Goal: Task Accomplishment & Management: Manage account settings

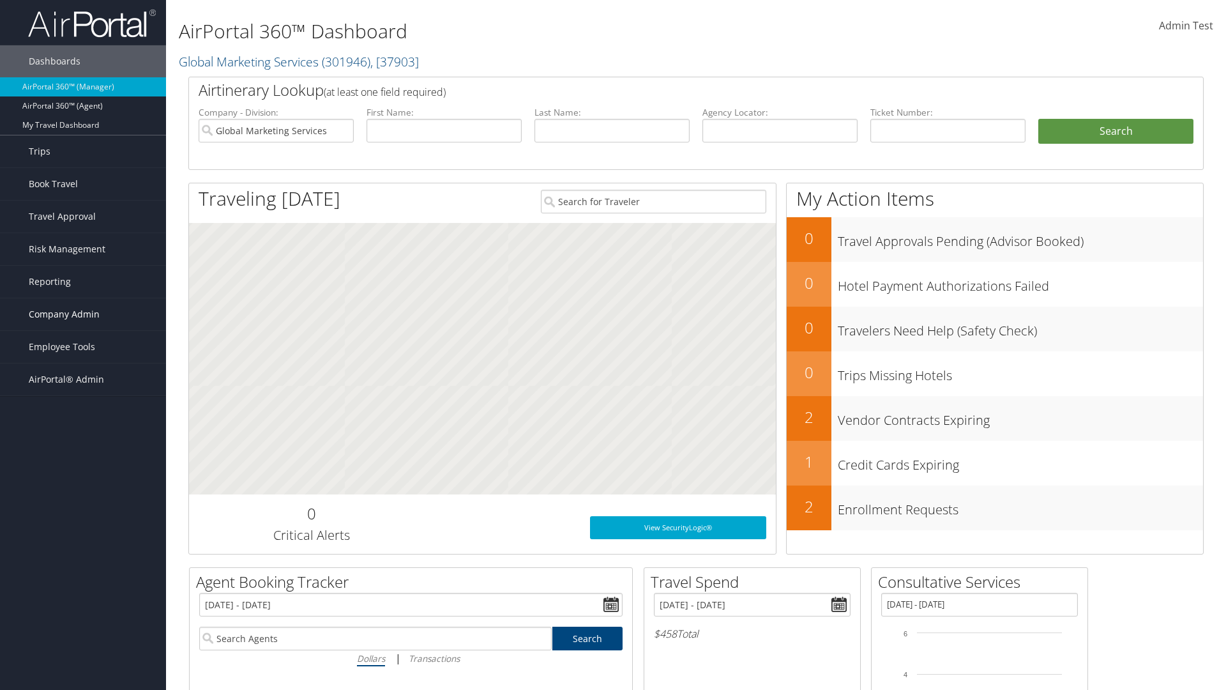
click at [83, 314] on span "Company Admin" at bounding box center [64, 314] width 71 height 32
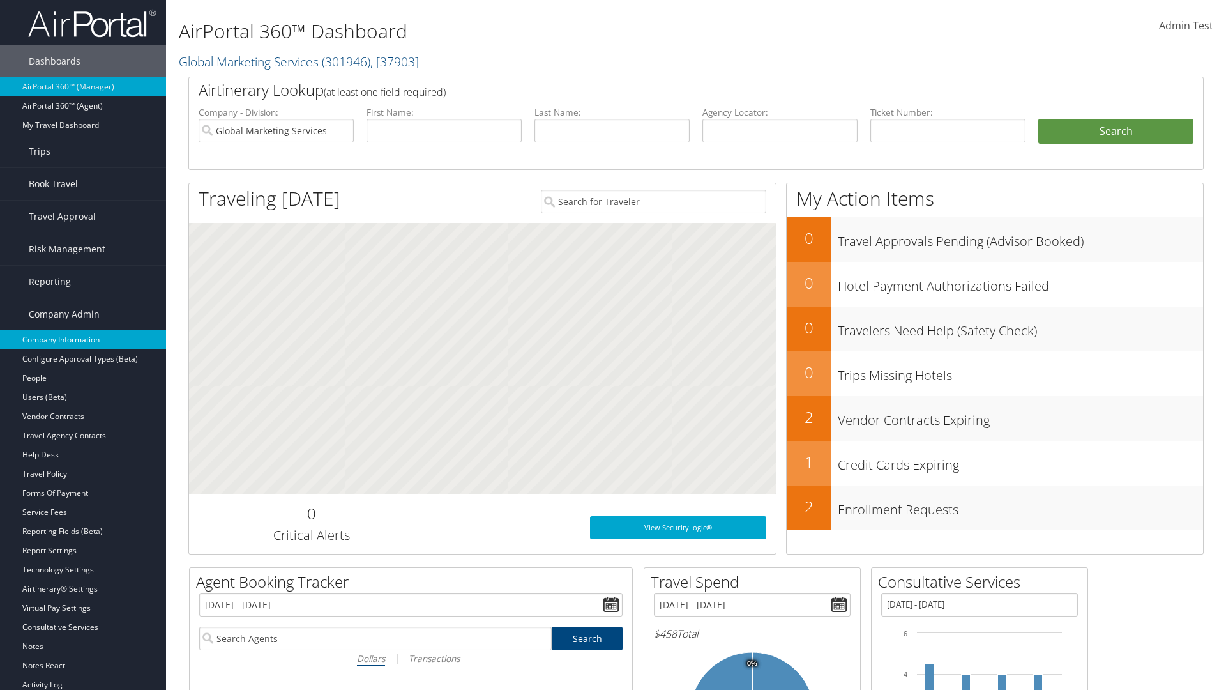
click at [83, 340] on link "Company Information" at bounding box center [83, 339] width 166 height 19
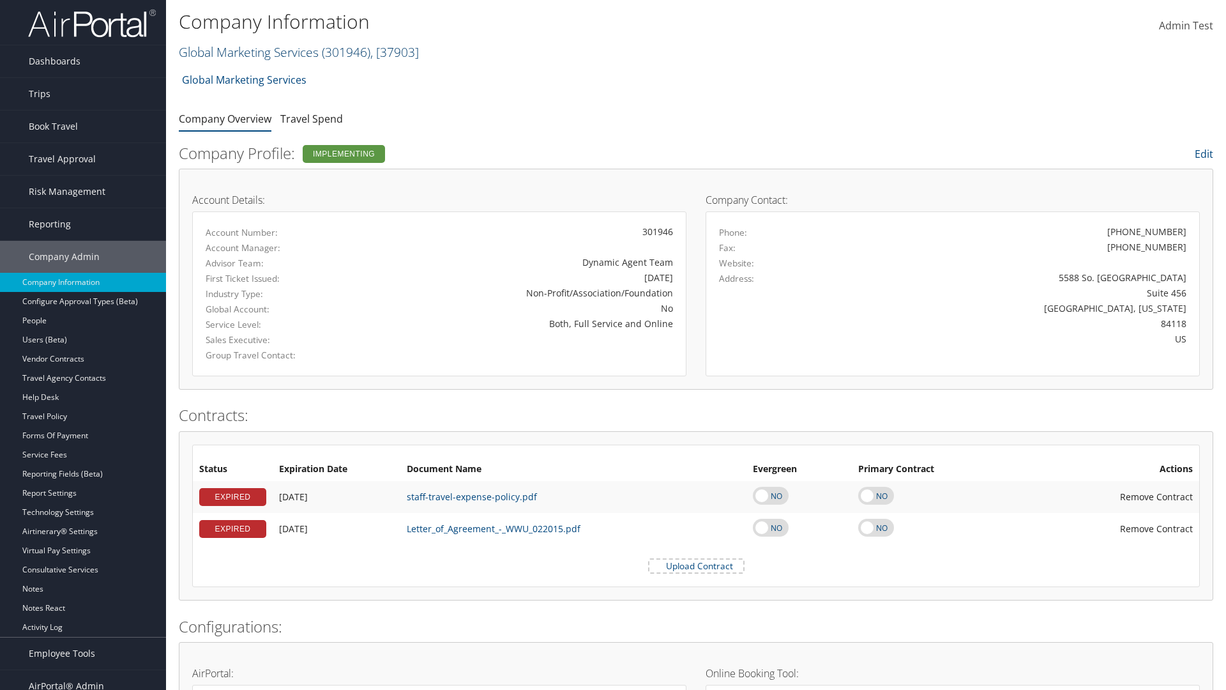
click at [247, 52] on link "Global Marketing Services ( 301946 ) , [ 37903 ]" at bounding box center [299, 51] width 240 height 17
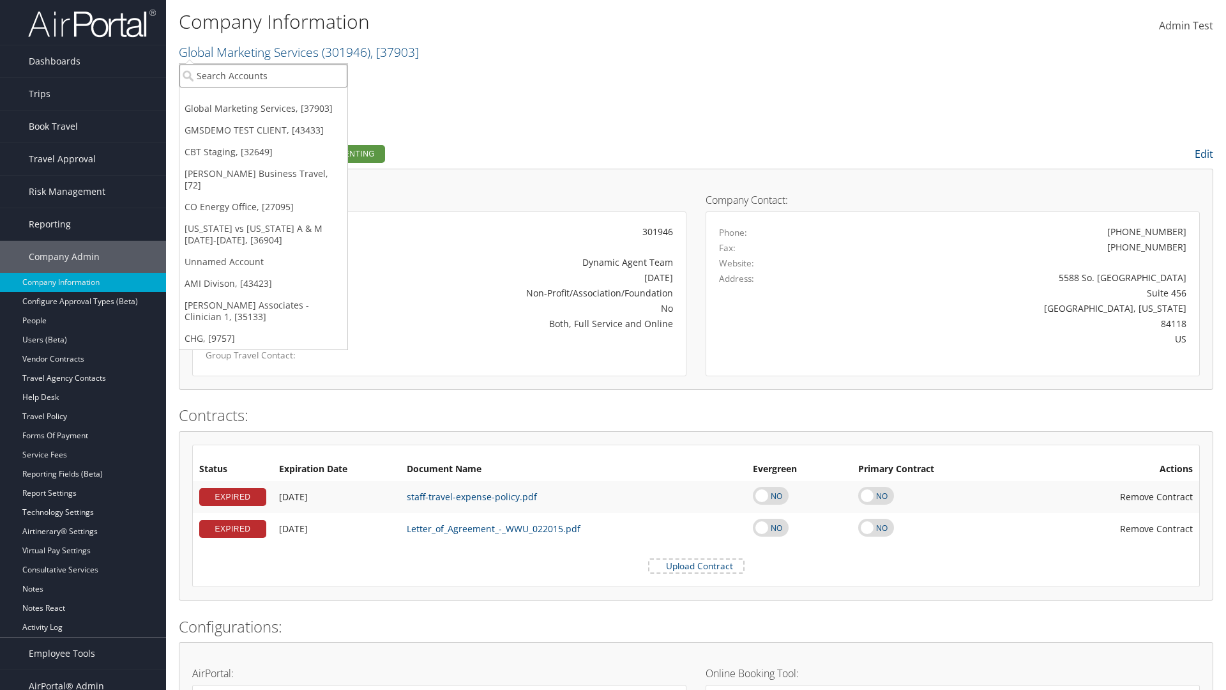
click at [263, 75] on input "search" at bounding box center [263, 76] width 168 height 24
type input "CBTSTG"
click at [263, 99] on div "CBT Staging (CBTSTG), [32649]" at bounding box center [263, 98] width 182 height 11
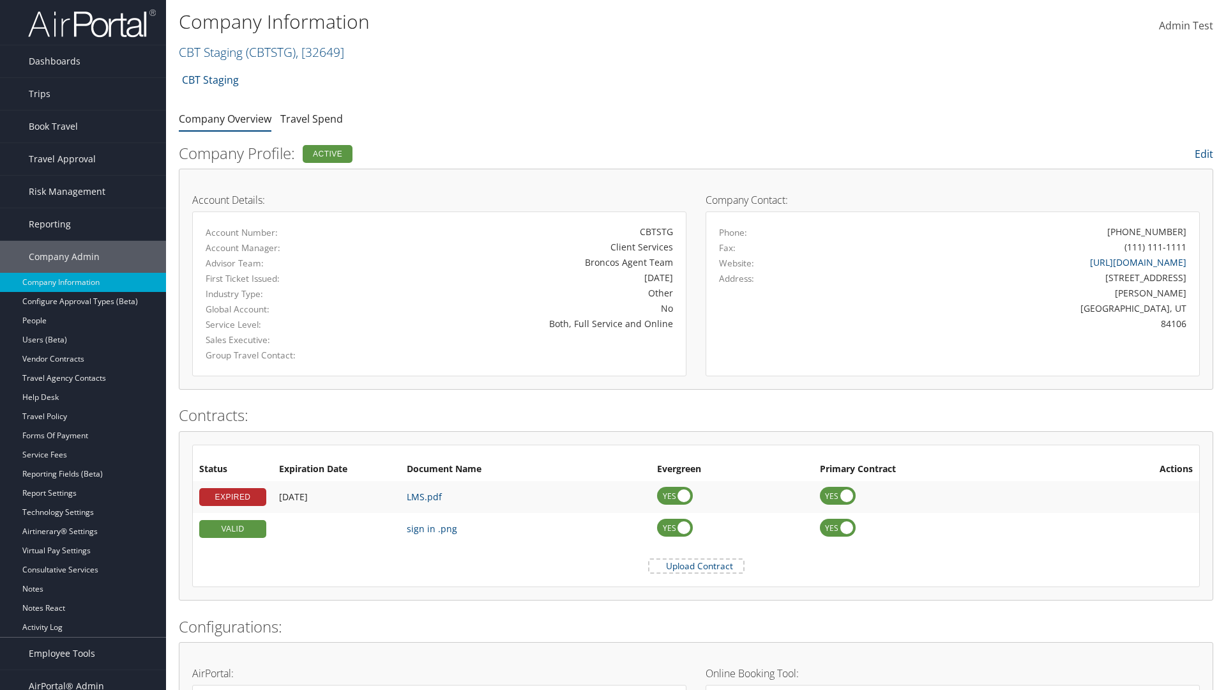
scroll to position [593, 0]
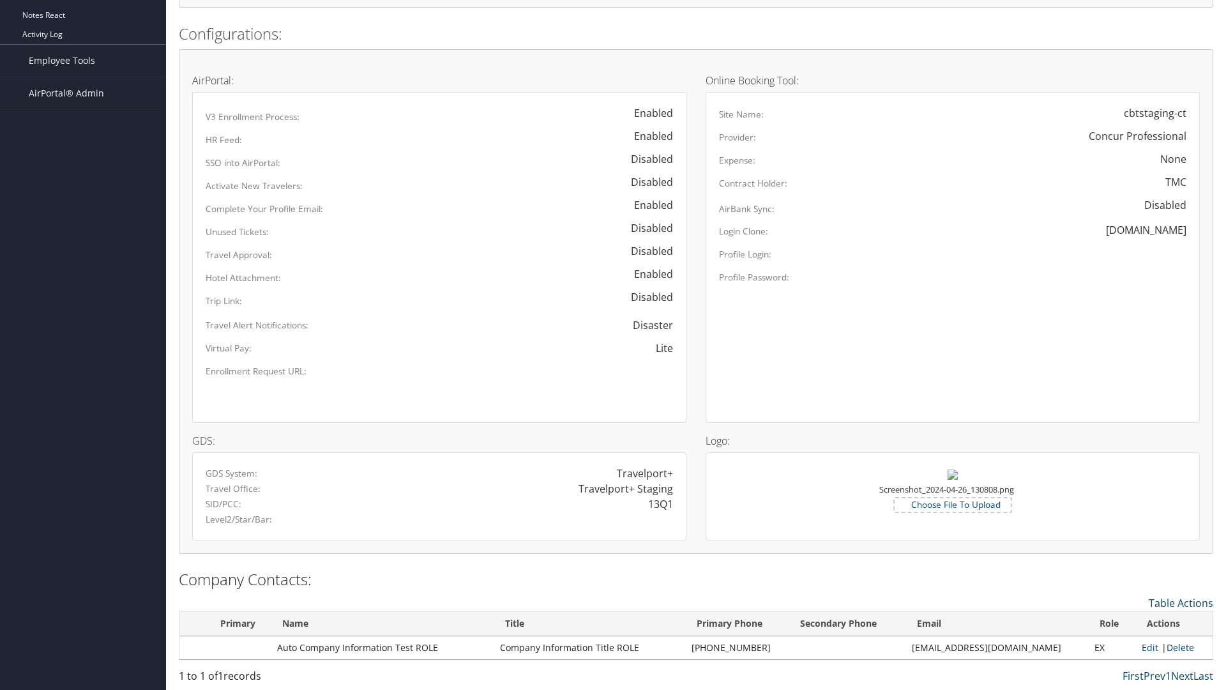
click at [1176, 647] on link "Delete" at bounding box center [1180, 647] width 27 height 12
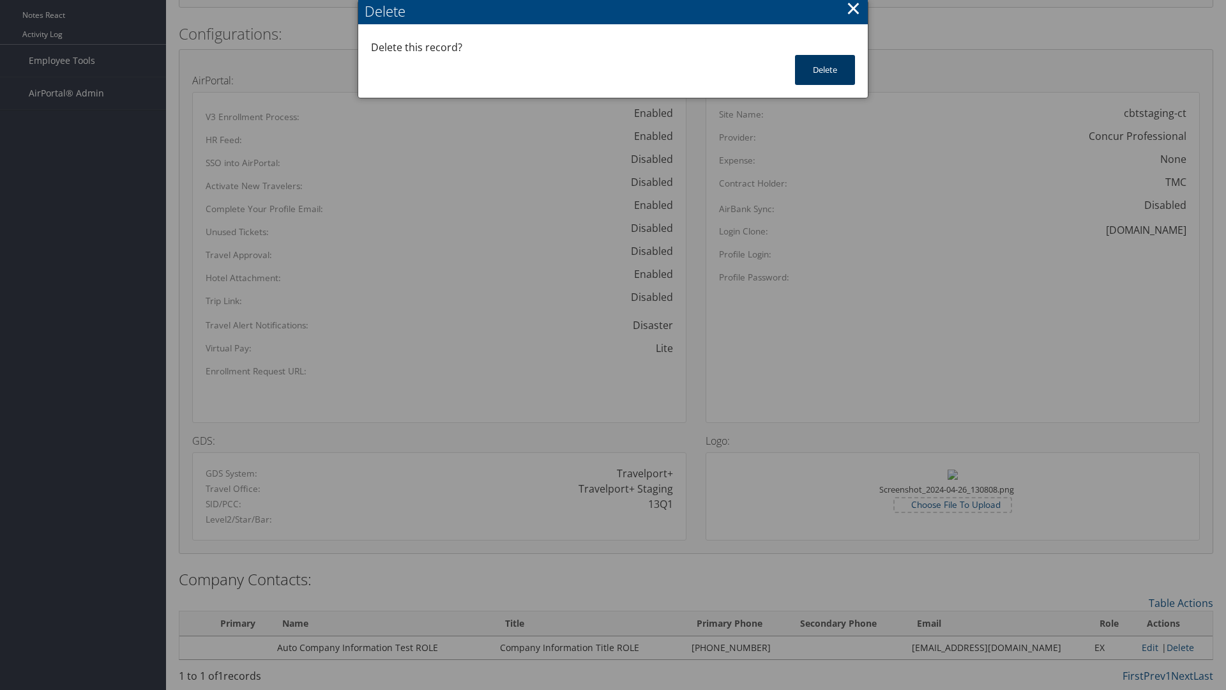
click at [825, 70] on button "Delete" at bounding box center [825, 70] width 60 height 30
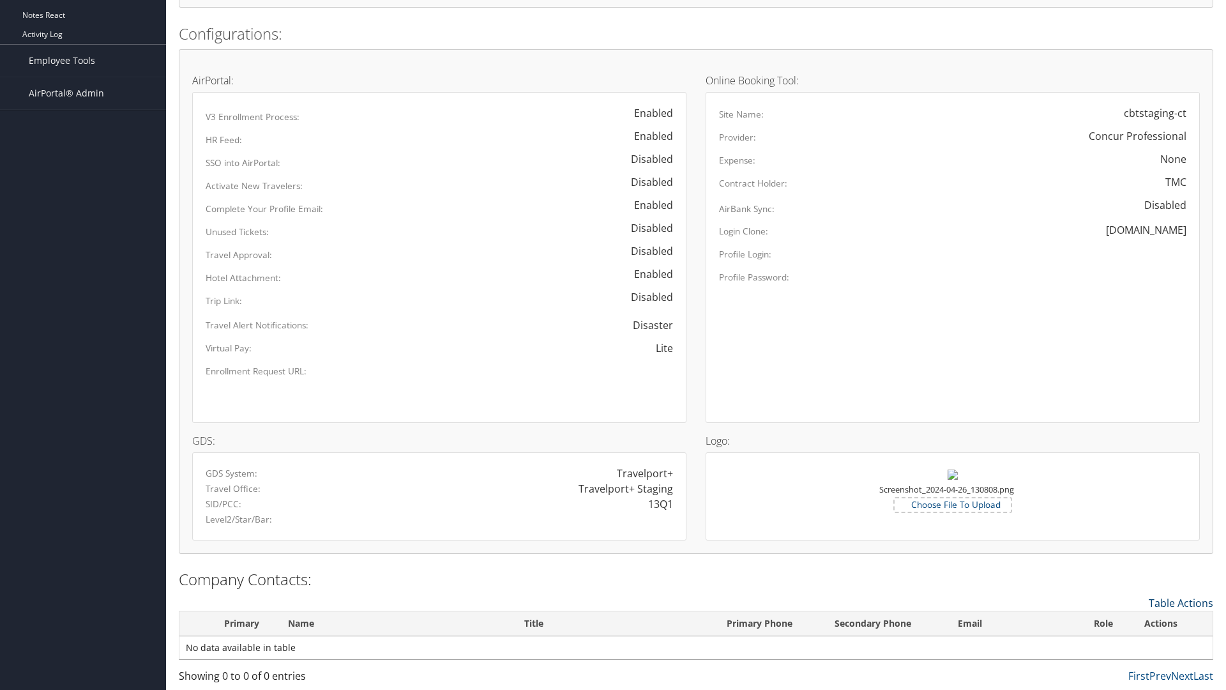
click at [1181, 602] on link "Table Actions" at bounding box center [1181, 603] width 65 height 14
click at [1129, 622] on link "New Contact" at bounding box center [1129, 623] width 168 height 22
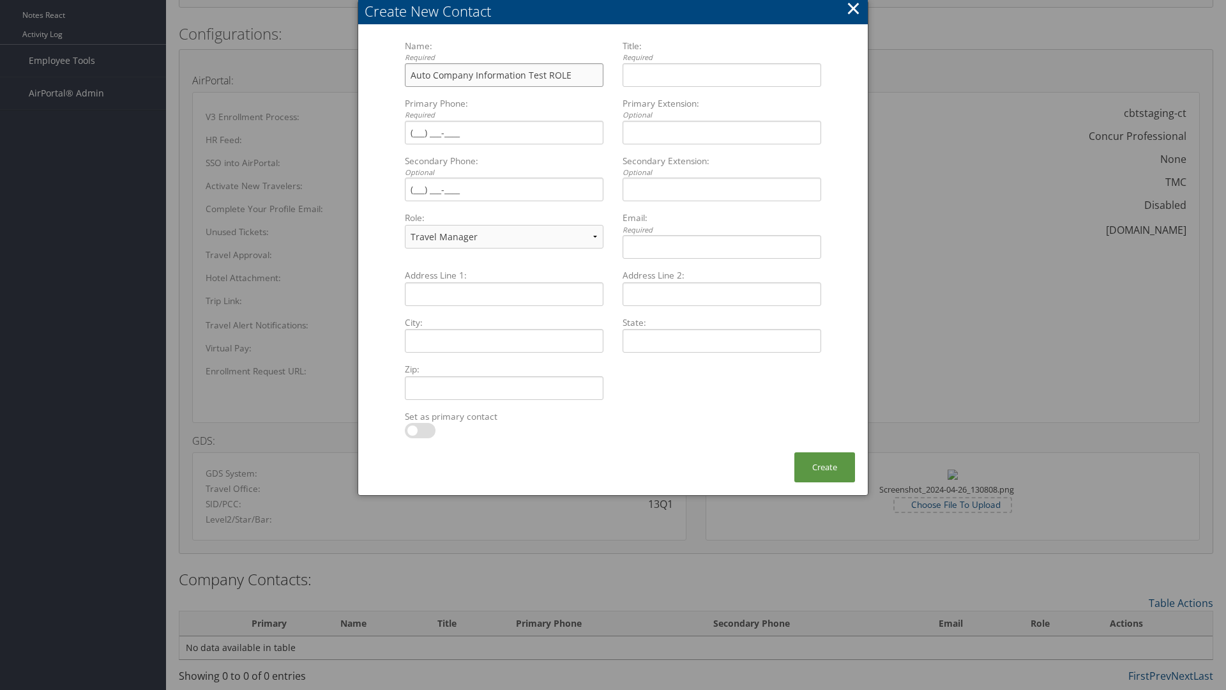
type input "Auto Company Information Test ROLE"
type input "Company Information Title ROLE"
type input "(801) 534-4900"
select select "EX"
type input "(801) 534-4900"
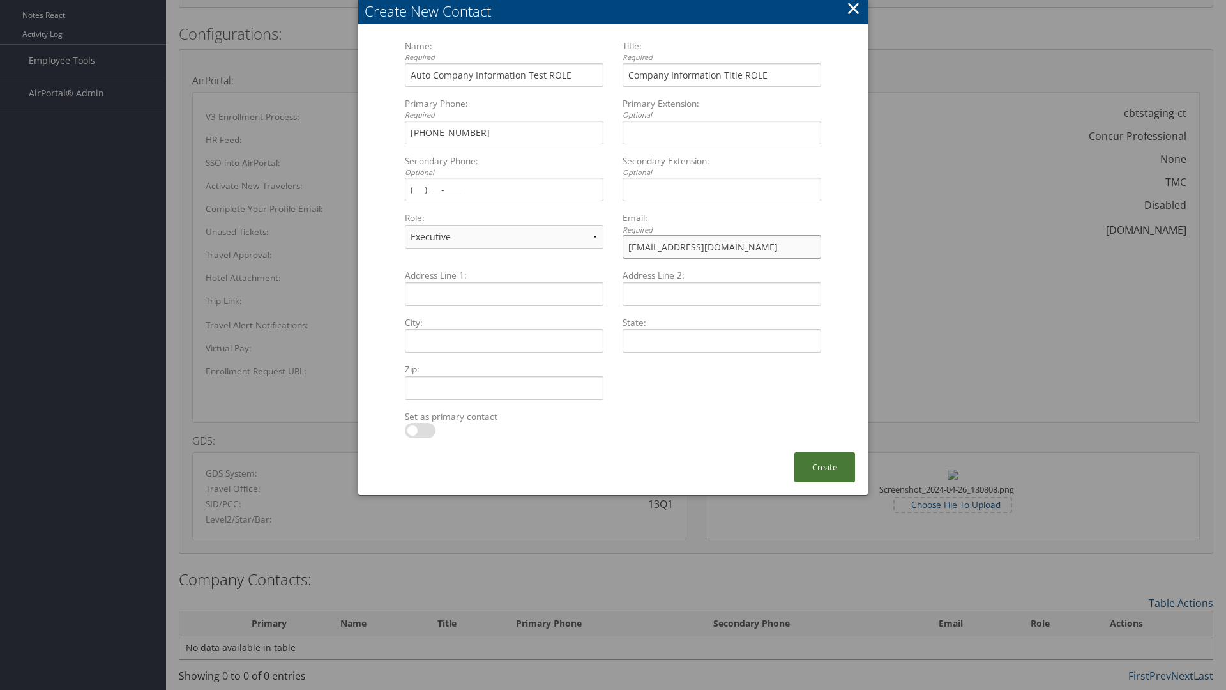
type input "sample@cbtravel.com"
click at [825, 467] on button "Create" at bounding box center [824, 467] width 61 height 30
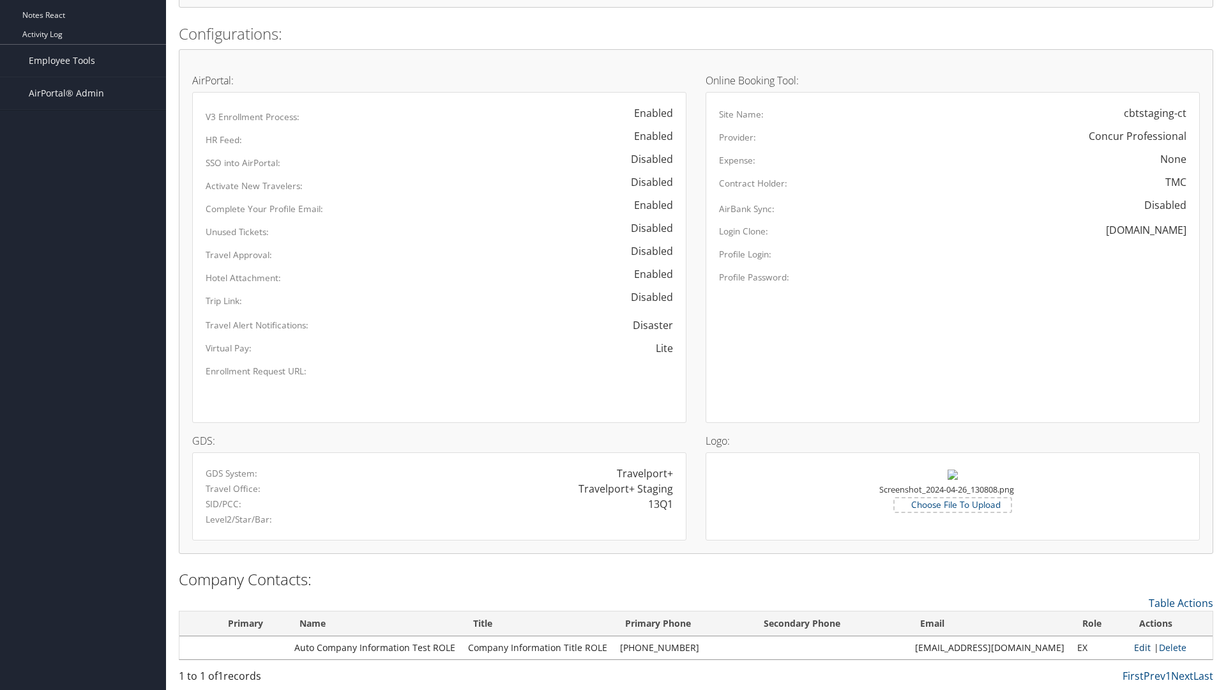
click at [1136, 647] on link "Edit" at bounding box center [1142, 647] width 17 height 12
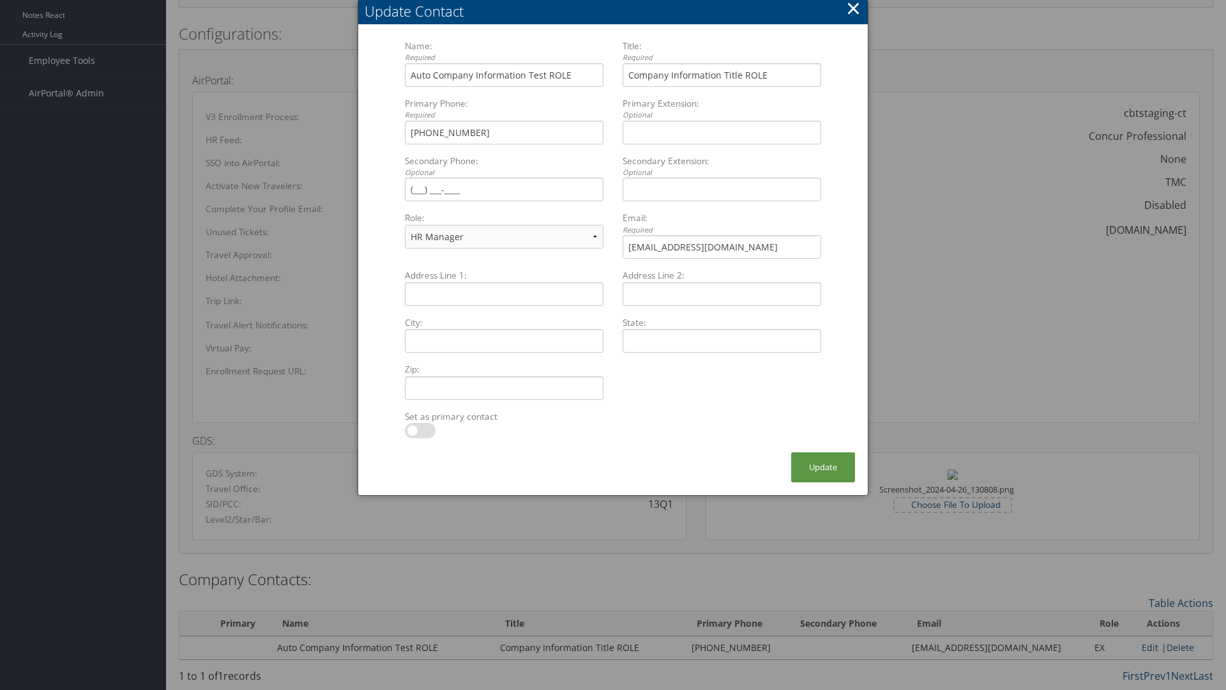
select select "TC"
click at [853, 13] on button "×" at bounding box center [853, 9] width 15 height 26
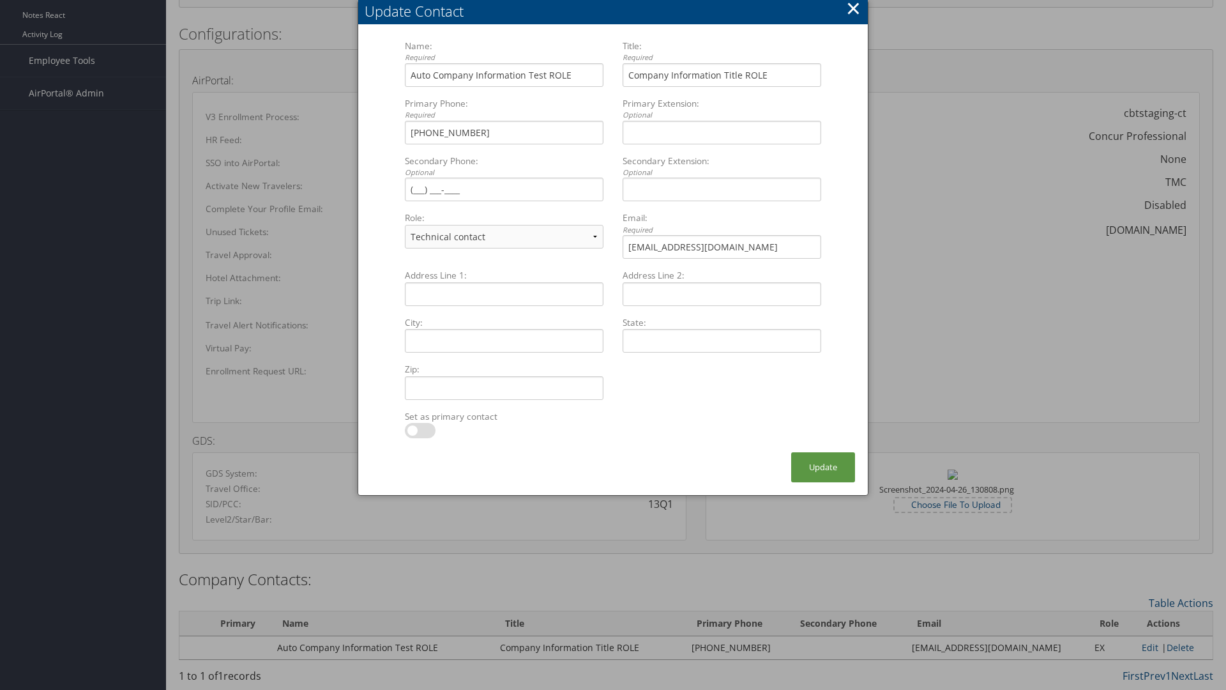
scroll to position [588, 0]
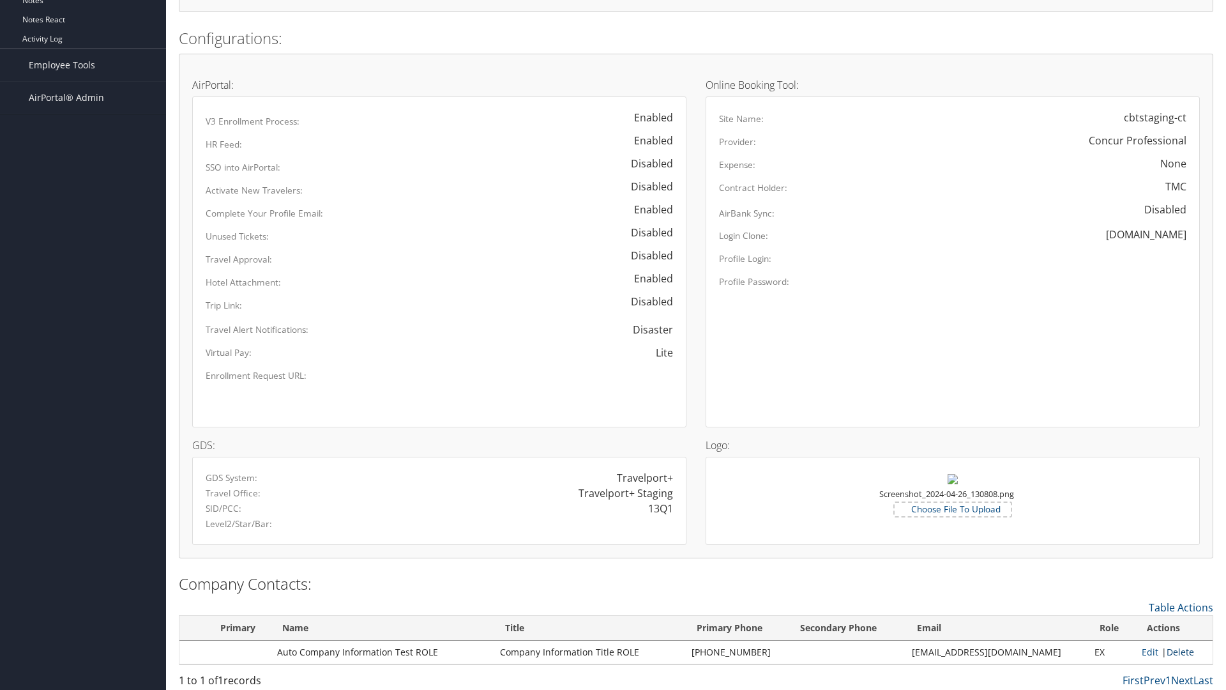
click at [1176, 651] on link "Delete" at bounding box center [1180, 652] width 27 height 12
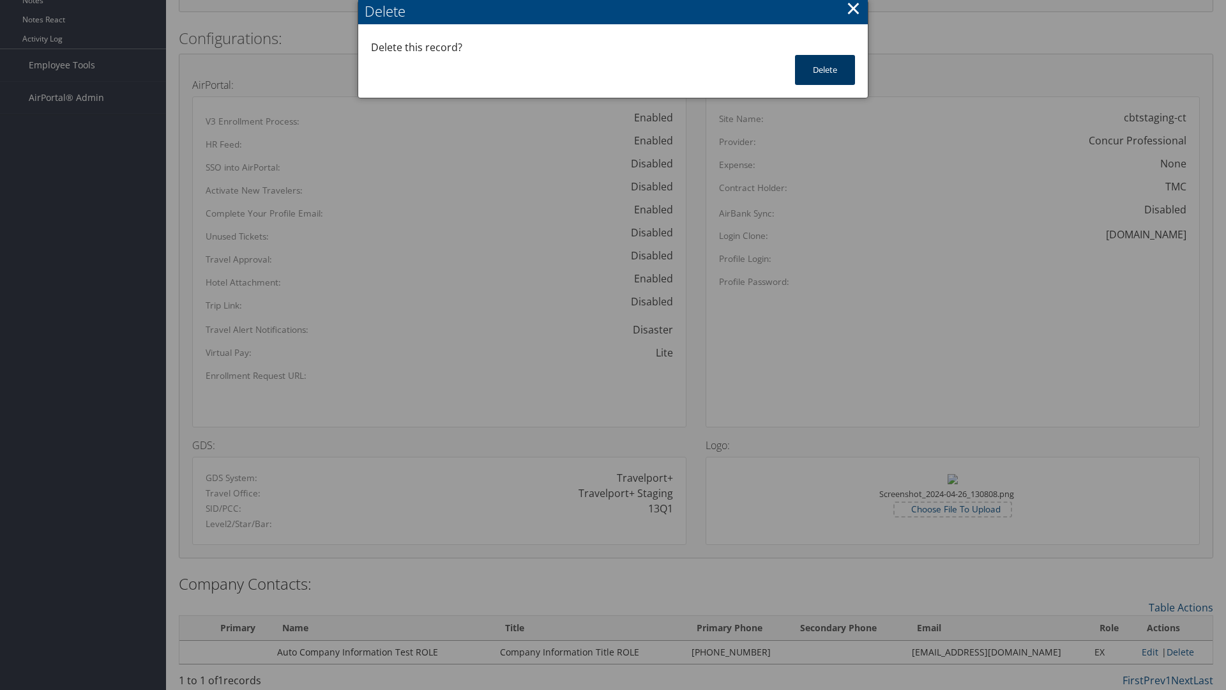
click at [825, 70] on button "Delete" at bounding box center [825, 70] width 60 height 30
